Goal: Communication & Community: Answer question/provide support

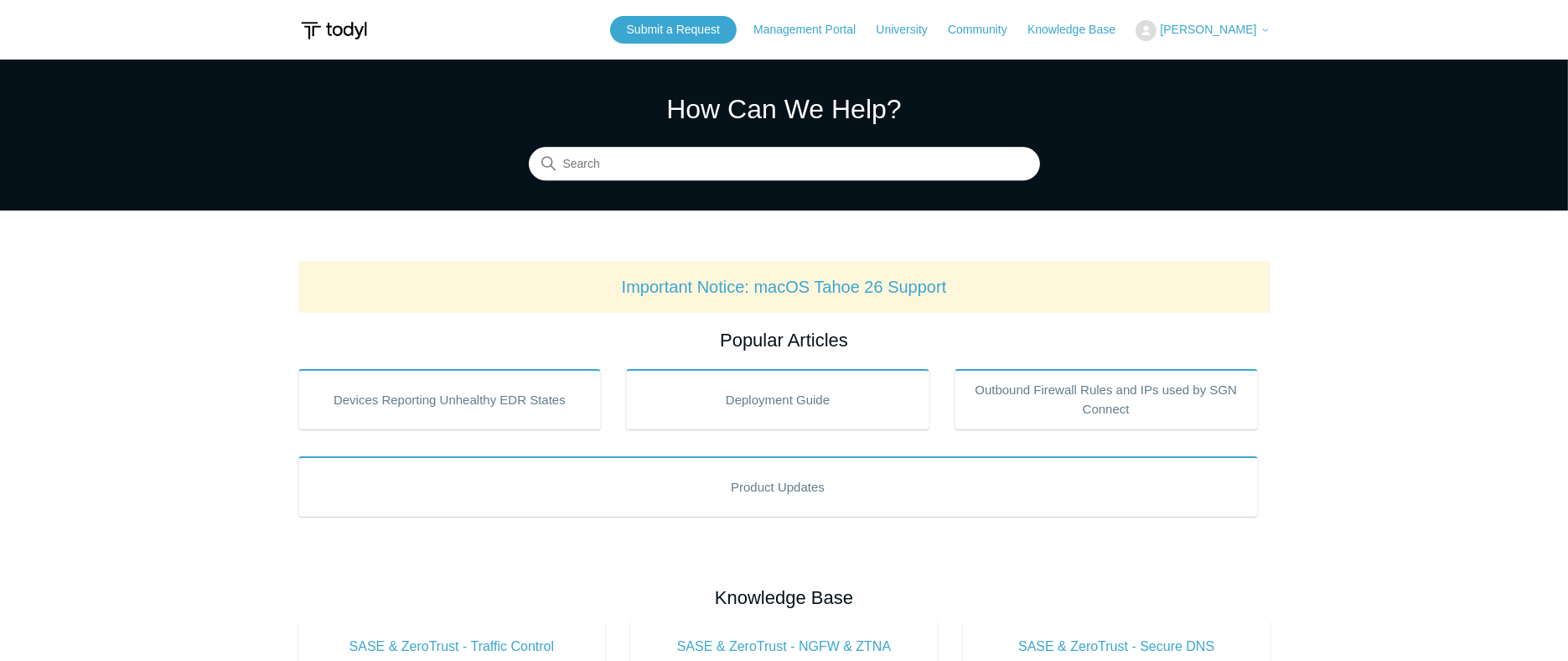
click at [1208, 30] on span "[PERSON_NAME]" at bounding box center [1208, 30] width 97 height 13
click at [1195, 60] on link "My Support Requests" at bounding box center [1217, 65] width 163 height 30
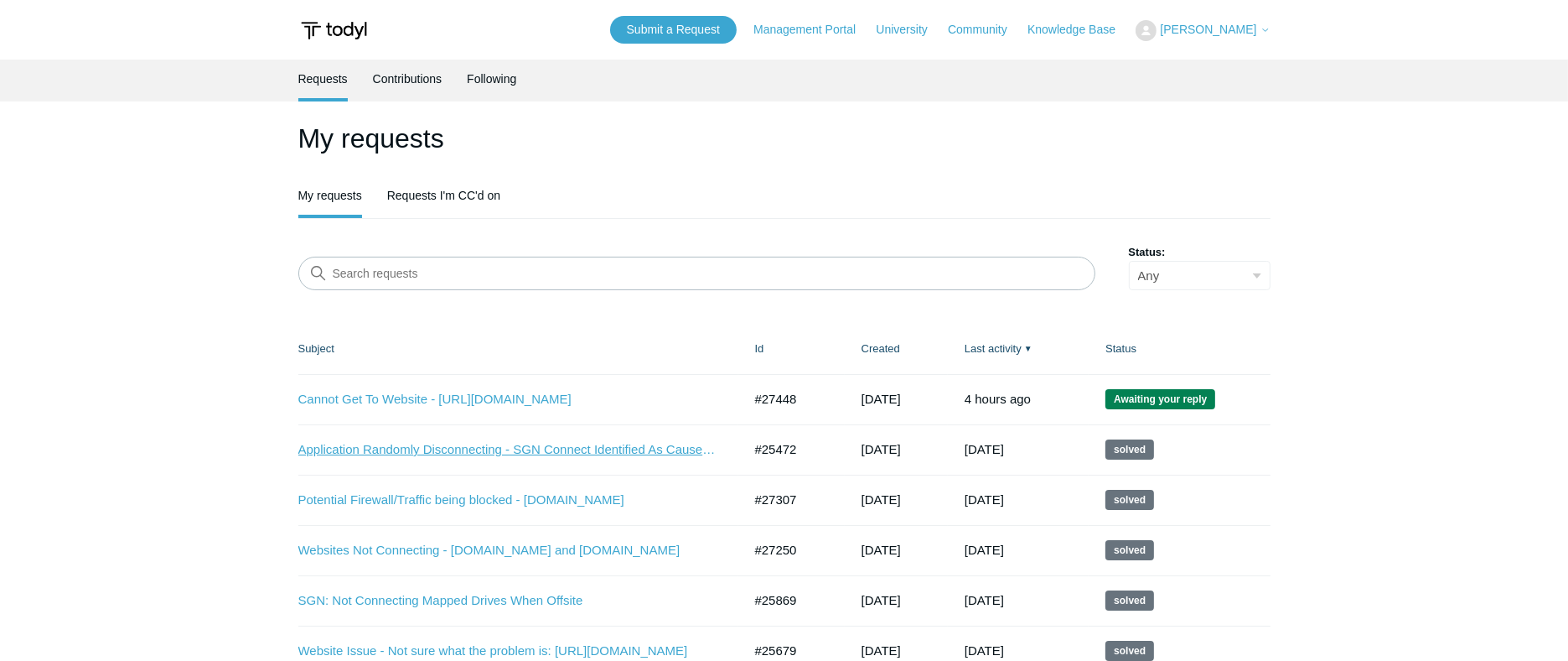
click at [608, 449] on link "Application Randomly Disconnecting - SGN Connect Identified As Cause: Need Assi…" at bounding box center [508, 450] width 419 height 19
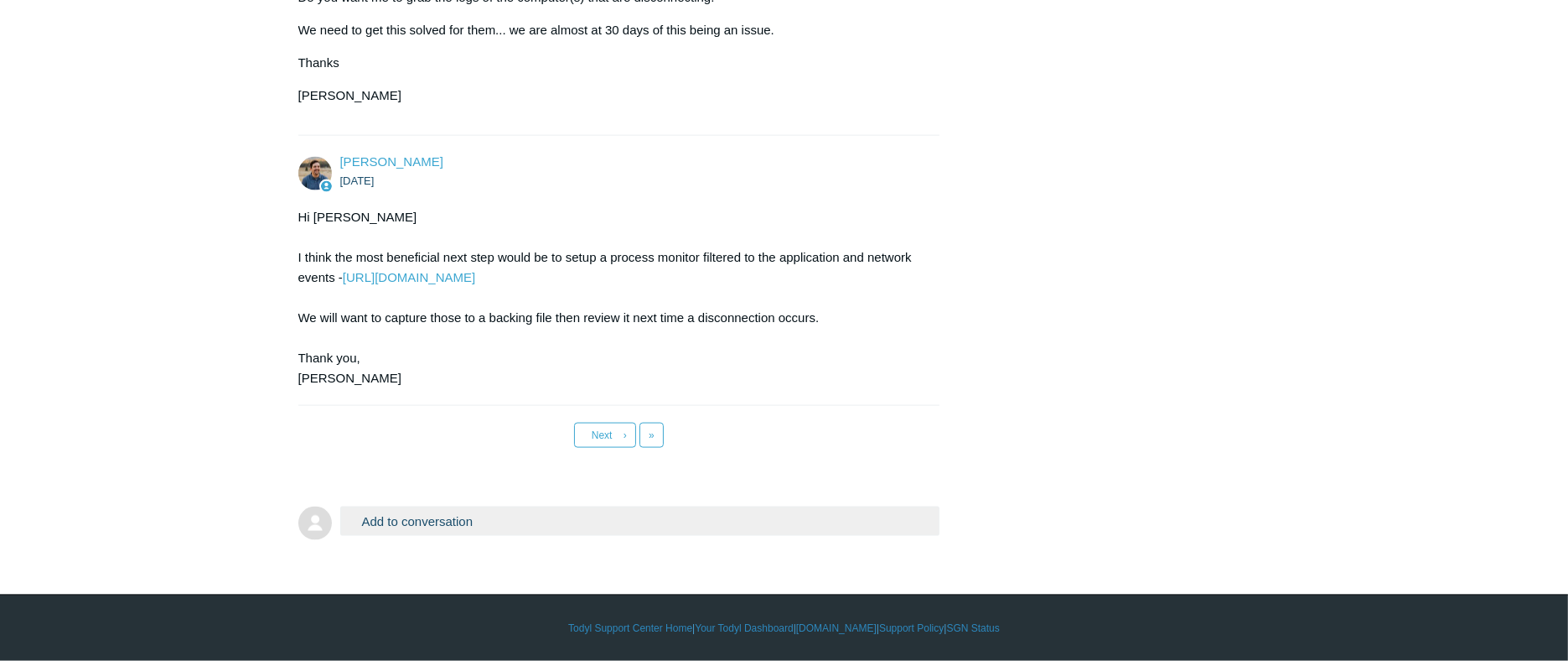
scroll to position [26623, 0]
click at [570, 513] on button "Add to conversation" at bounding box center [640, 520] width 599 height 30
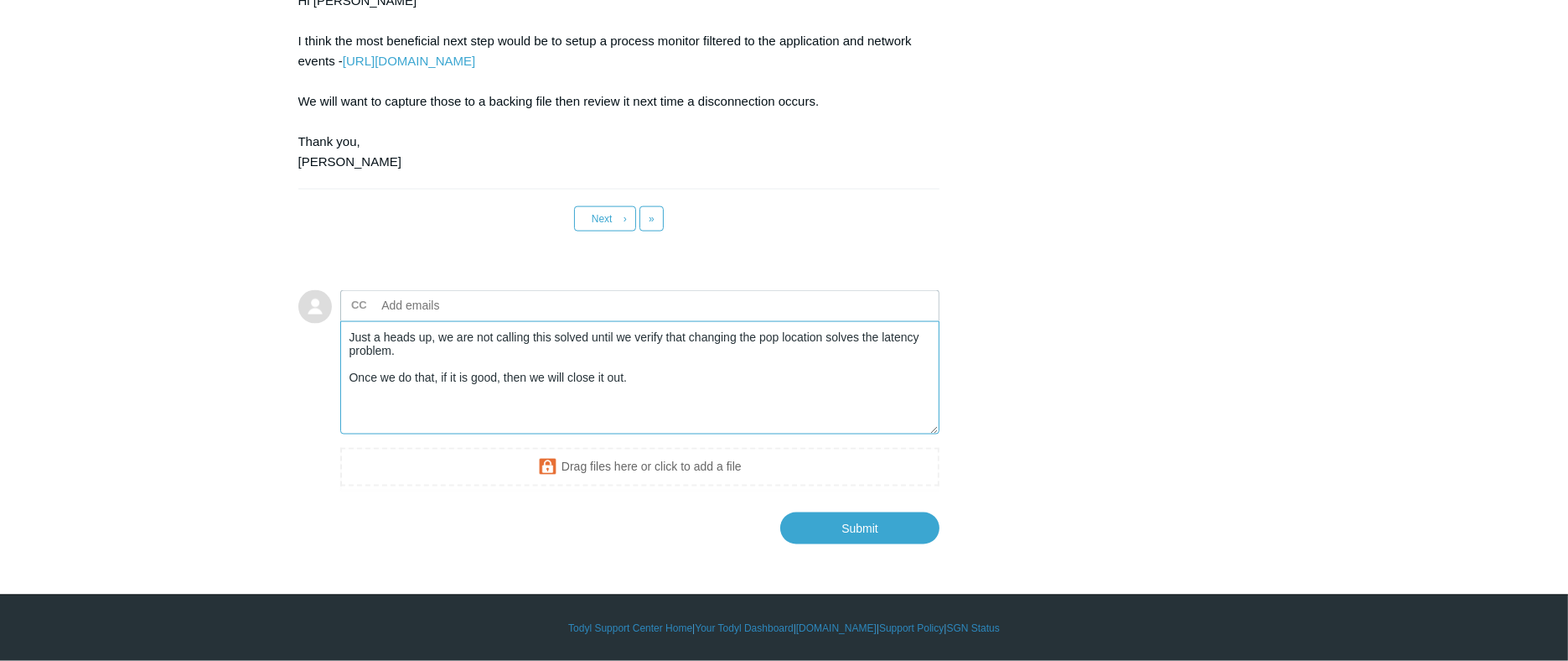
scroll to position [26839, 0]
type textarea "Just a heads up, we are not calling this solved until we verify that changing t…"
click at [868, 530] on input "Submit" at bounding box center [860, 527] width 160 height 33
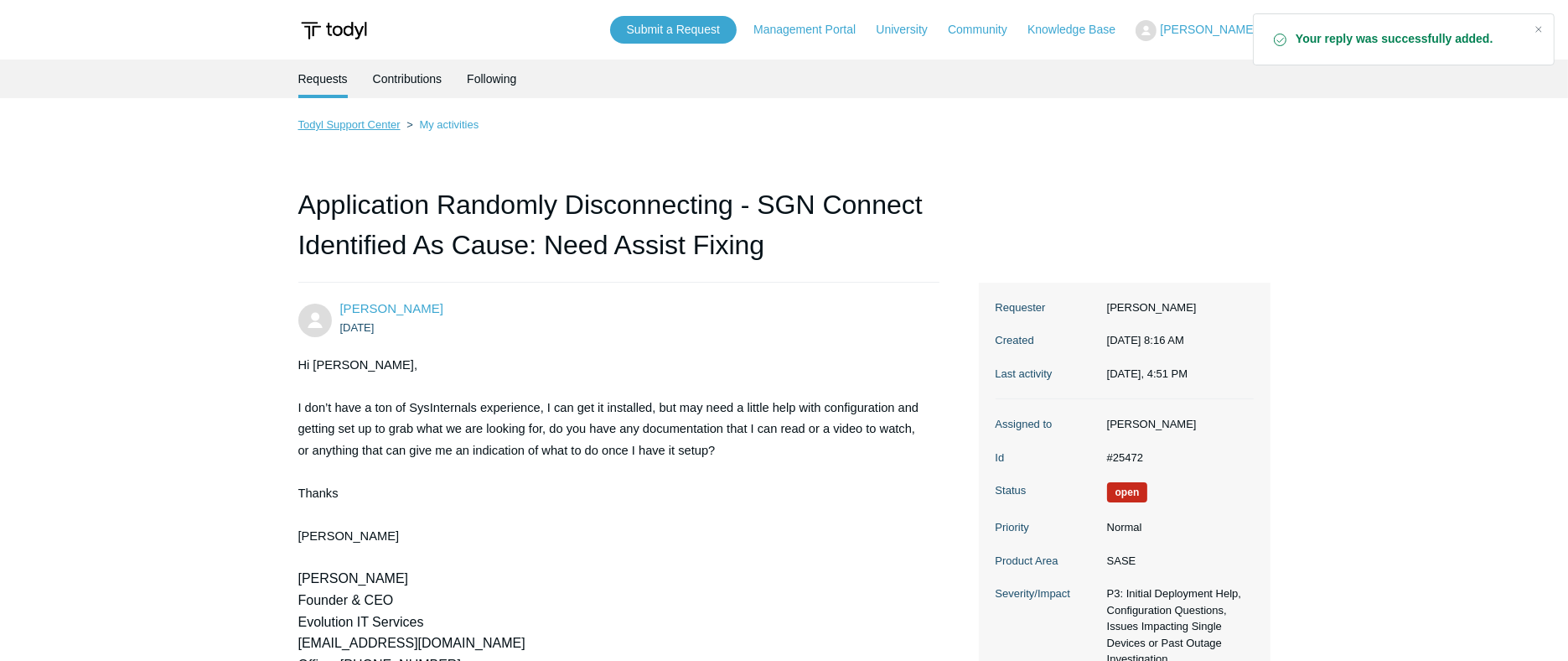
click at [383, 123] on link "Todyl Support Center" at bounding box center [349, 124] width 102 height 12
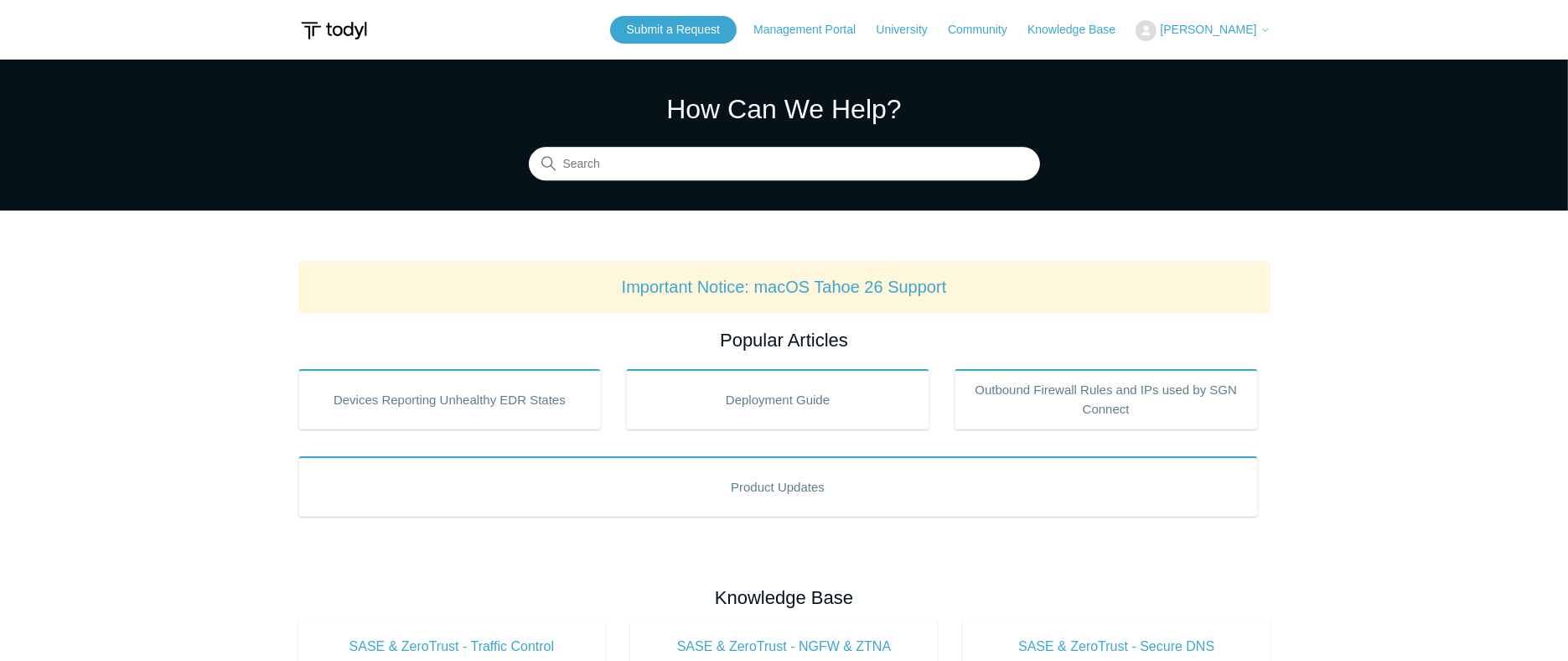
click at [1194, 33] on span "[PERSON_NAME]" at bounding box center [1208, 30] width 97 height 13
click at [1193, 63] on link "My Support Requests" at bounding box center [1217, 65] width 163 height 30
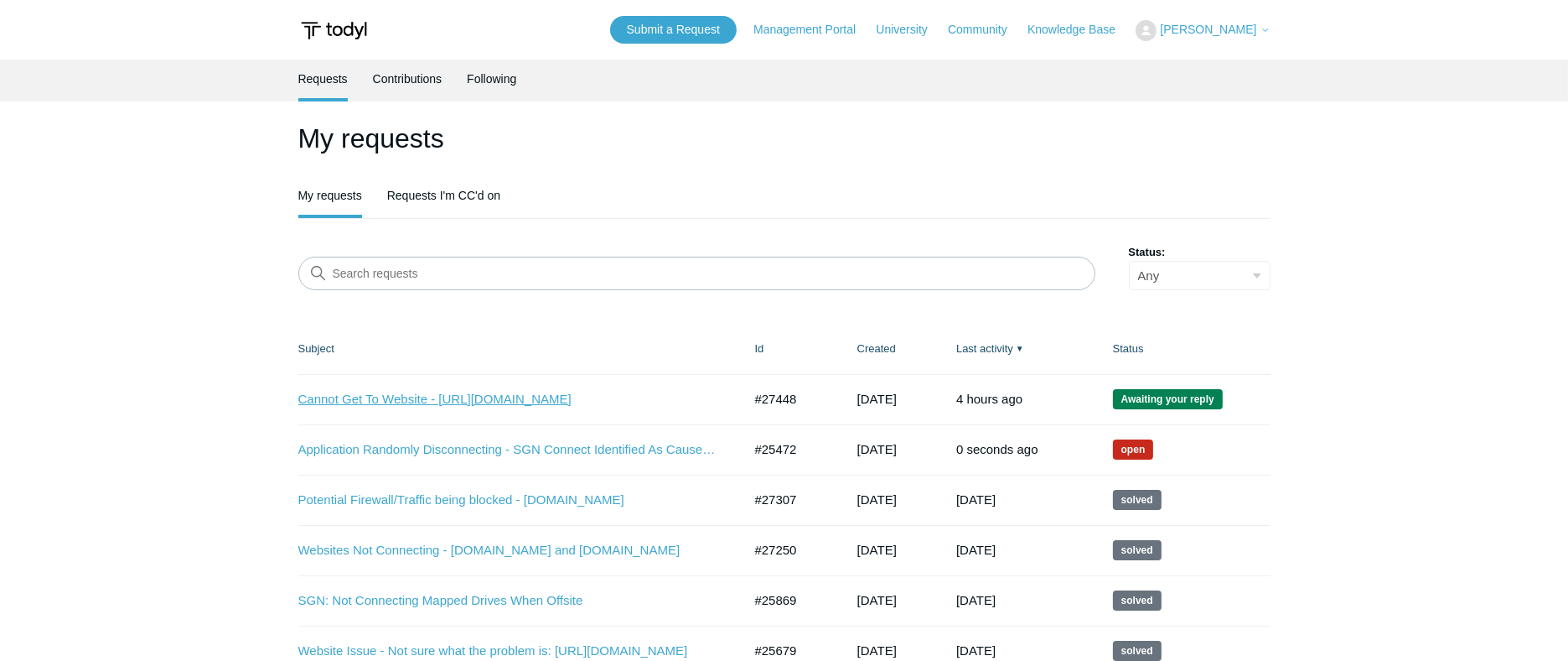
click at [553, 403] on link "Cannot Get To Website - [URL][DOMAIN_NAME]" at bounding box center [508, 400] width 419 height 19
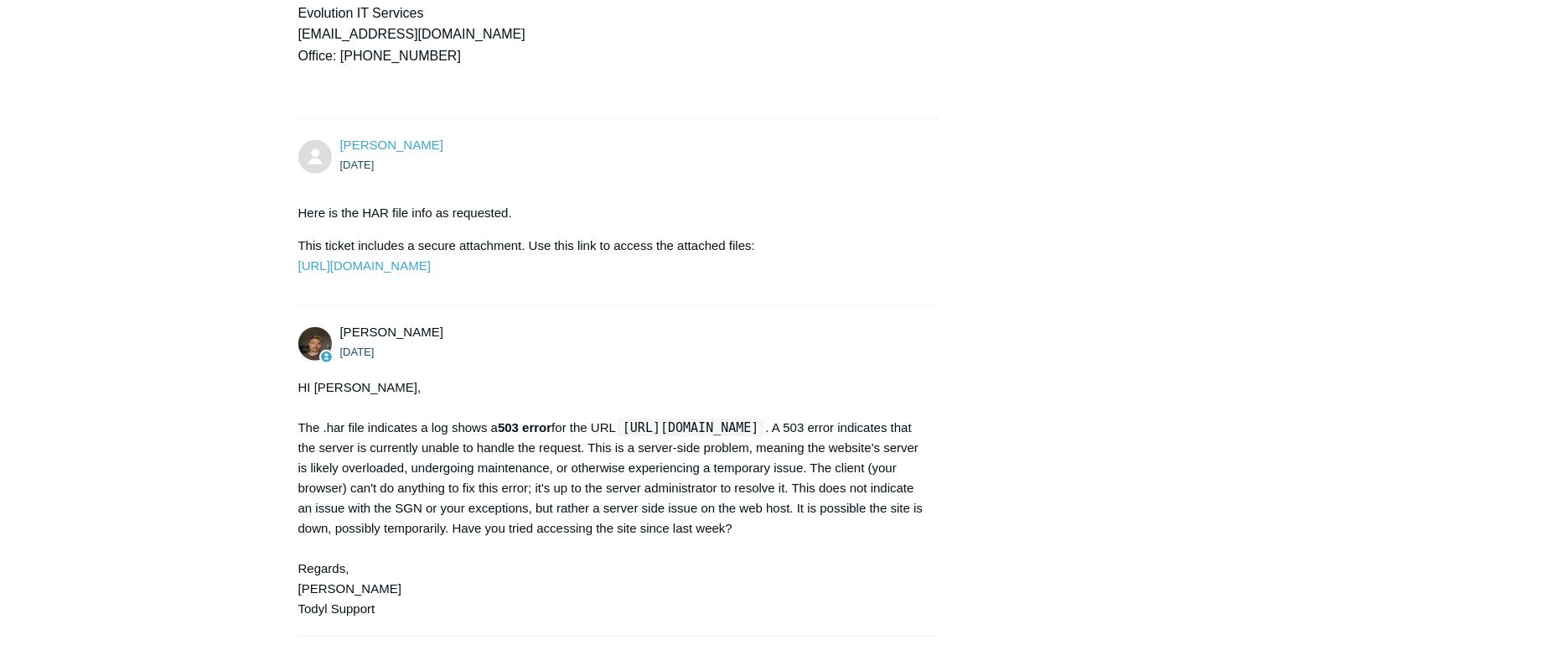
scroll to position [1862, 0]
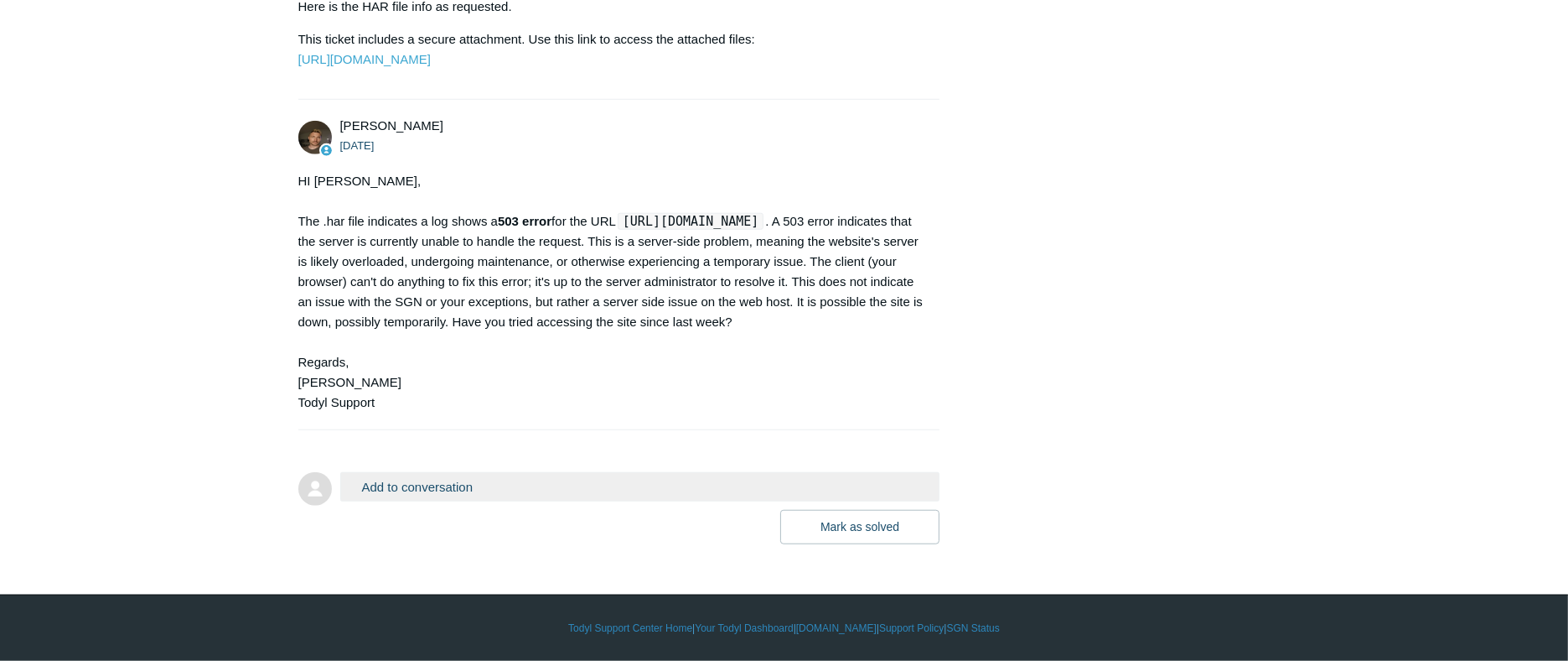
drag, startPoint x: 497, startPoint y: 486, endPoint x: 506, endPoint y: 488, distance: 9.2
click at [506, 488] on button "Add to conversation" at bounding box center [640, 486] width 599 height 30
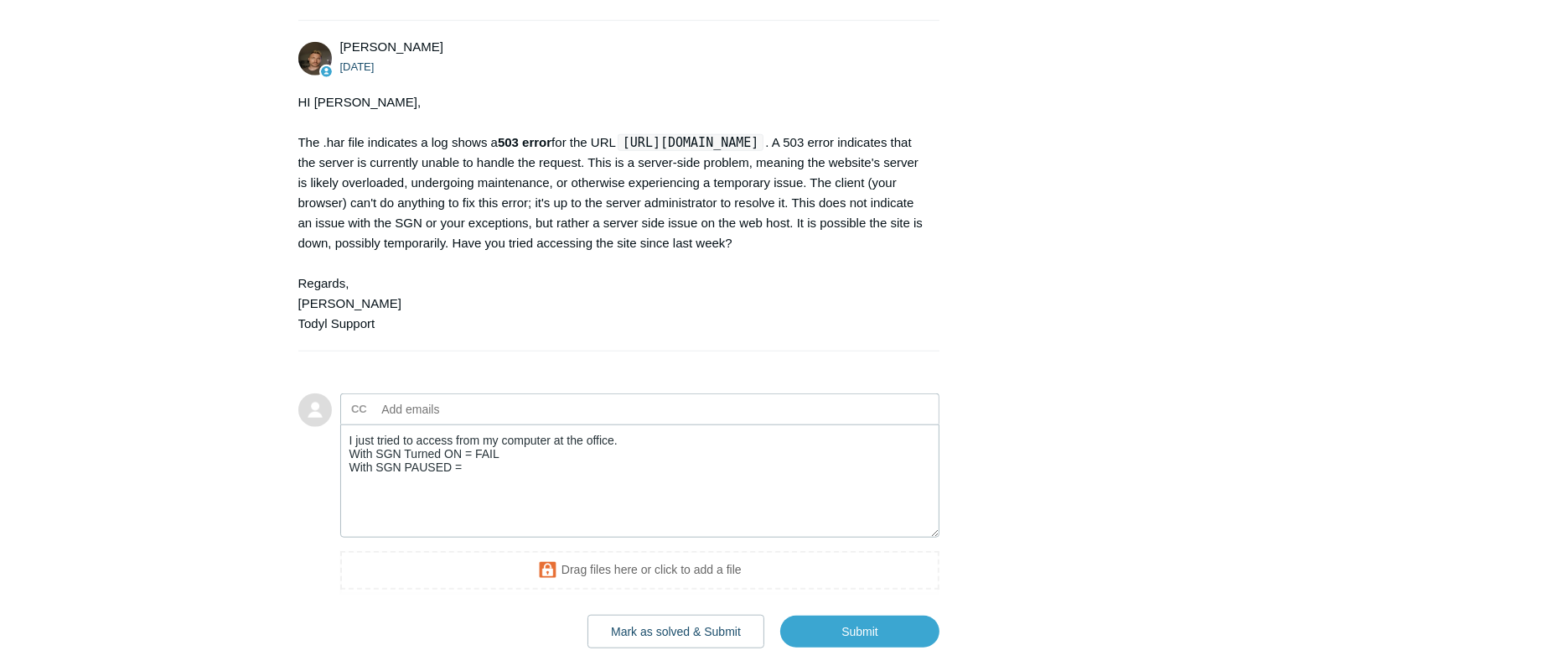
click at [473, 538] on textarea "I just tried to access from my computer at the office. With SGN Turned ON = FAI…" at bounding box center [640, 480] width 599 height 113
click at [627, 516] on textarea "I just tried to access from my computer at the office. With SGN Turned ON = FAI…" at bounding box center [640, 480] width 599 height 113
click at [349, 538] on textarea "I just tried to access from my computer at the office. You can try it from your…" at bounding box center [640, 480] width 599 height 113
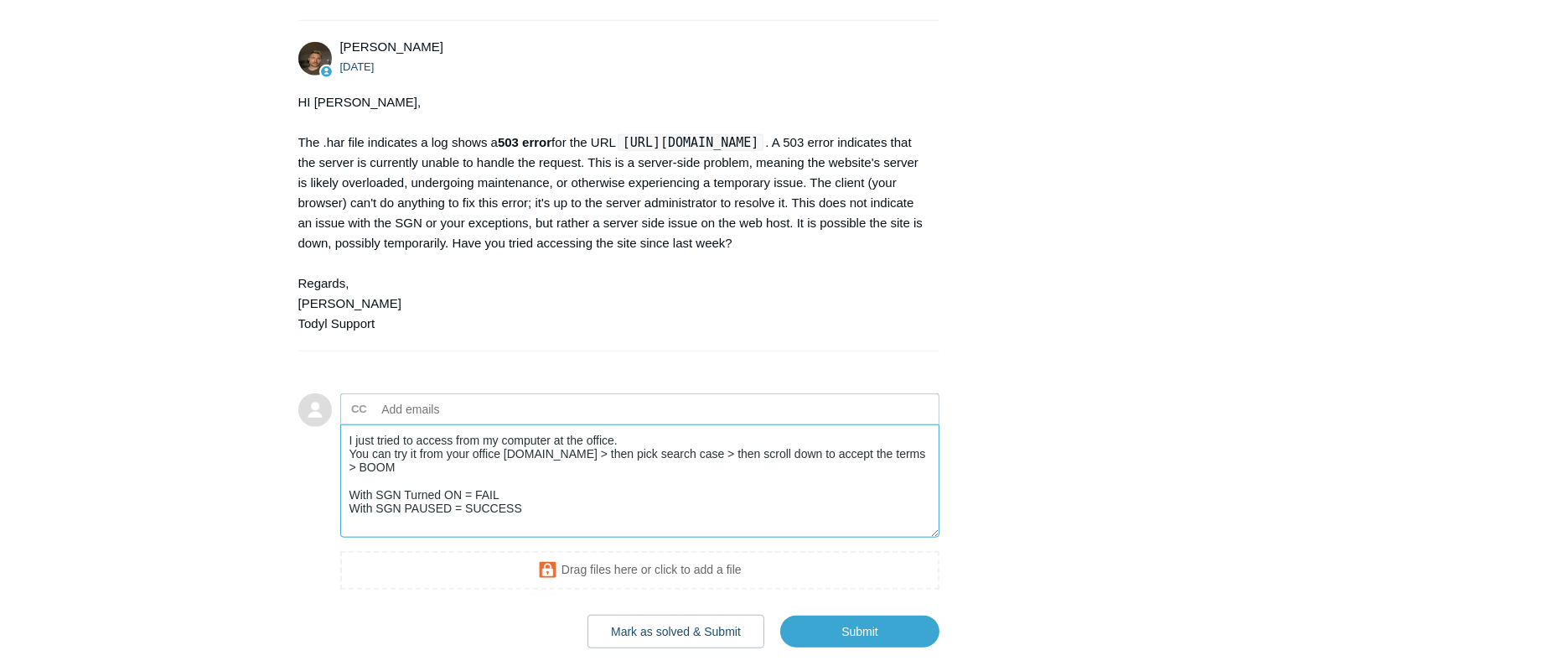
click at [349, 538] on textarea "I just tried to access from my computer at the office. You can try it from your…" at bounding box center [640, 480] width 599 height 113
click at [530, 538] on textarea "I just tried to access from my computer at the office. You can try it from your…" at bounding box center [640, 480] width 599 height 113
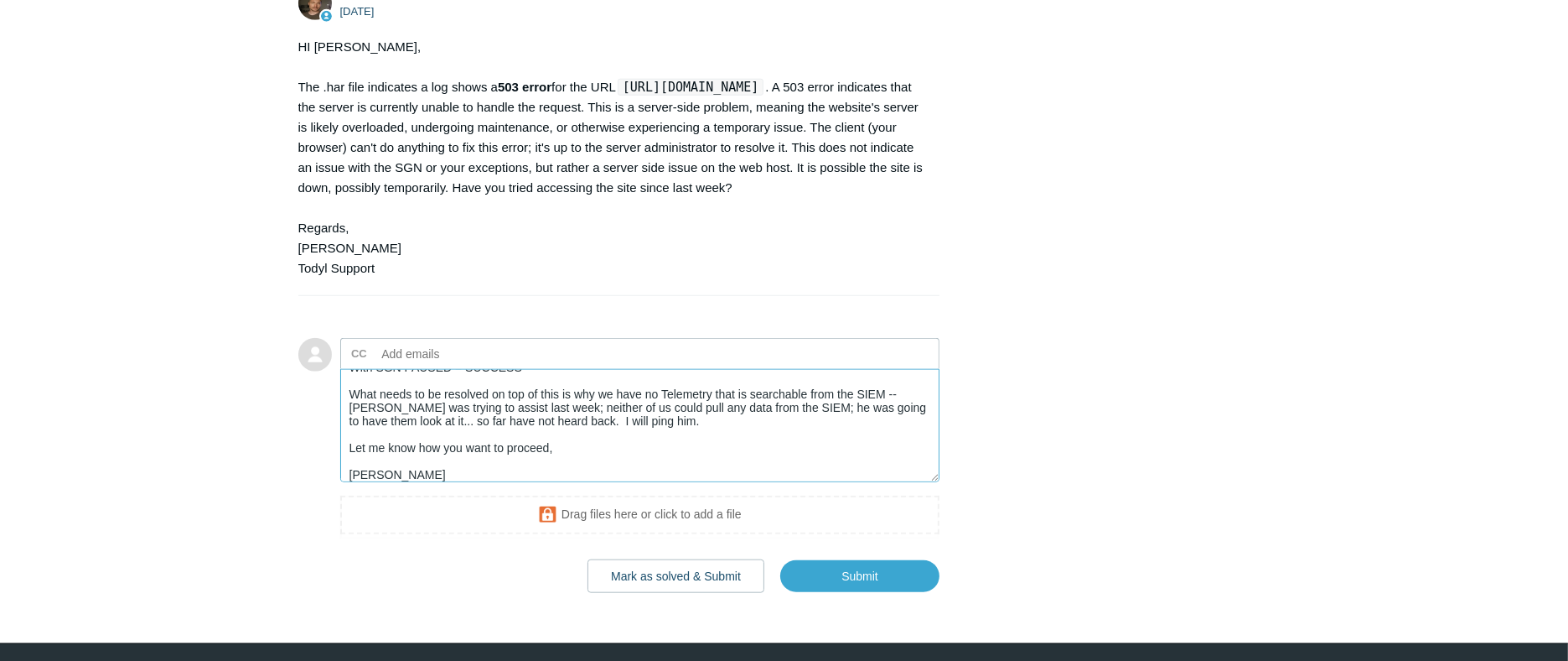
scroll to position [2045, 0]
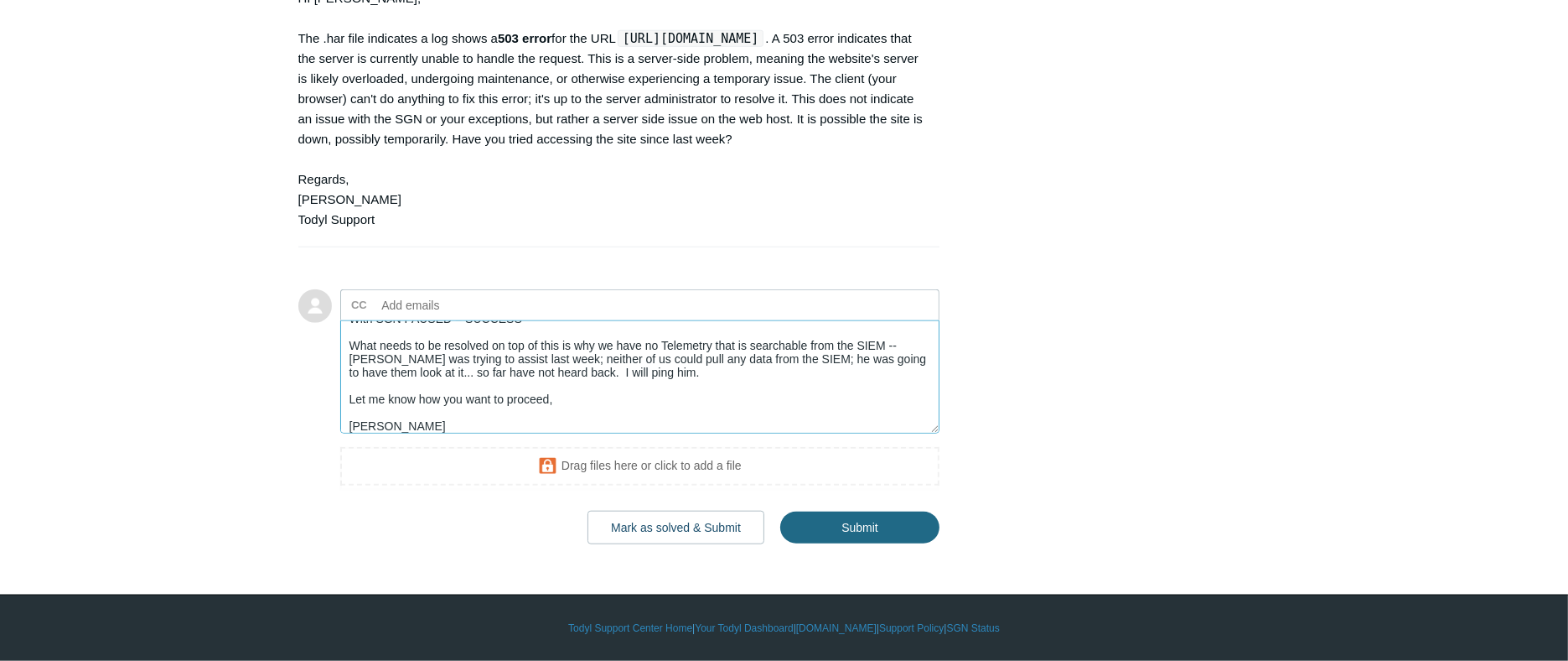
type textarea "I just tried to access from my computer at the office. You can try it from your…"
click at [860, 530] on input "Submit" at bounding box center [860, 527] width 160 height 33
